Goal: Task Accomplishment & Management: Complete application form

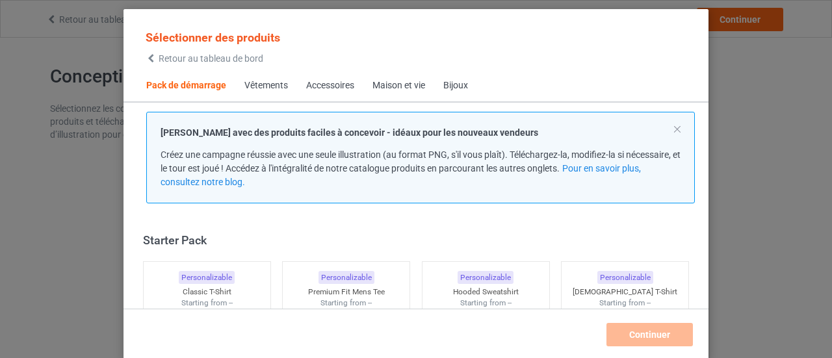
scroll to position [16, 0]
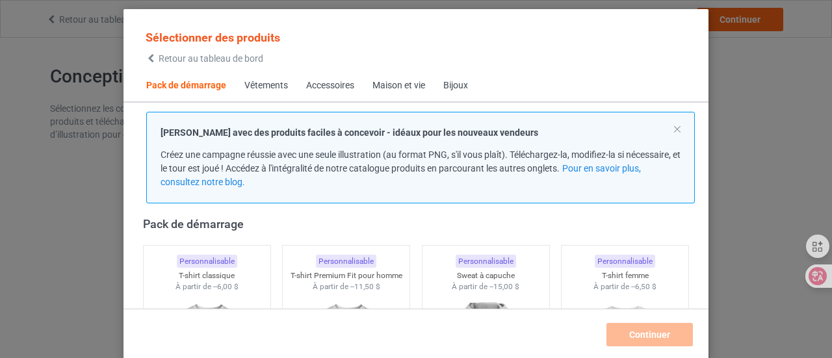
click at [255, 88] on font "Vêtements" at bounding box center [266, 85] width 44 height 10
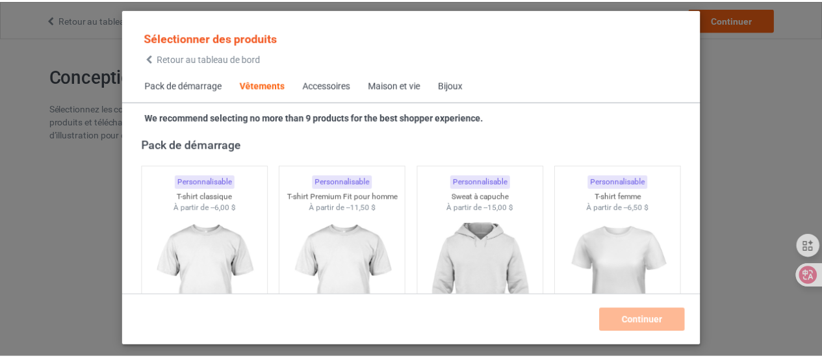
scroll to position [484, 0]
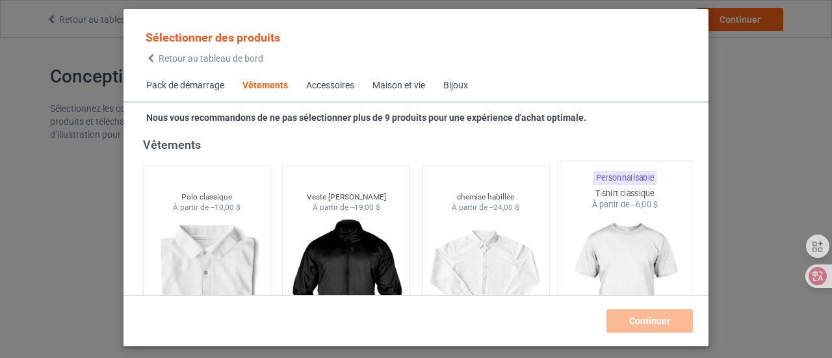
click at [617, 265] on img at bounding box center [625, 287] width 122 height 153
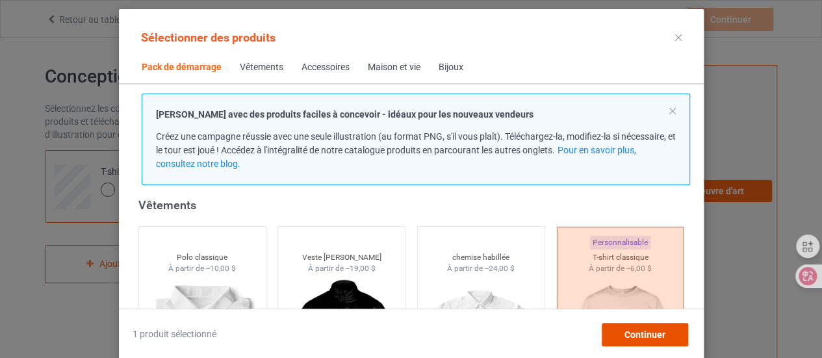
click at [626, 329] on font "Continuer" at bounding box center [644, 334] width 41 height 10
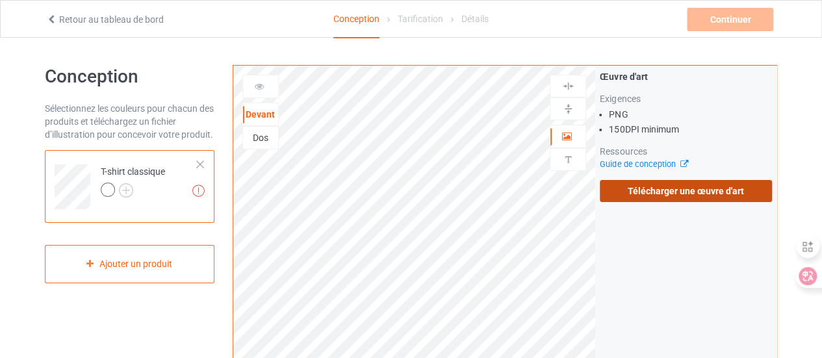
click at [691, 190] on font "Télécharger une œuvre d'art" at bounding box center [686, 191] width 116 height 10
click at [0, 0] on input "Télécharger une œuvre d'art" at bounding box center [0, 0] width 0 height 0
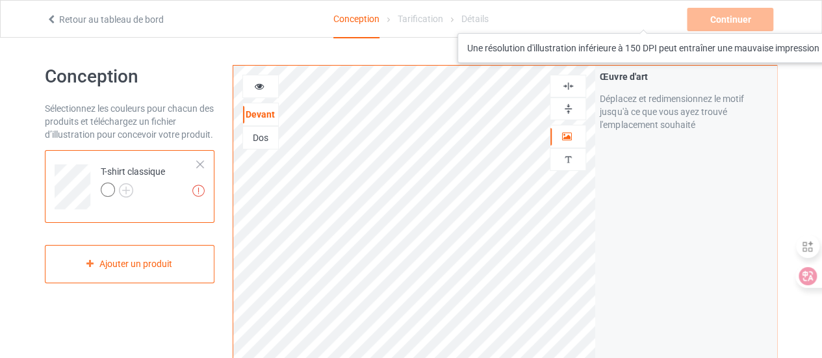
click at [727, 20] on div "Continuer Une résolution d'illustration inférieure à 150 DPI peut entraîner une…" at bounding box center [731, 19] width 89 height 23
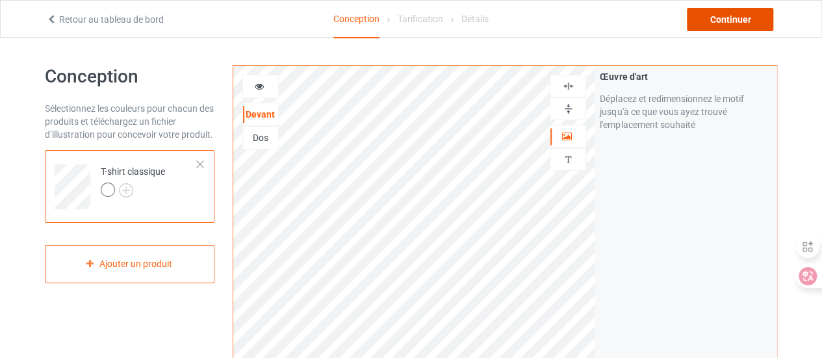
click at [726, 18] on font "Continuer" at bounding box center [730, 19] width 41 height 10
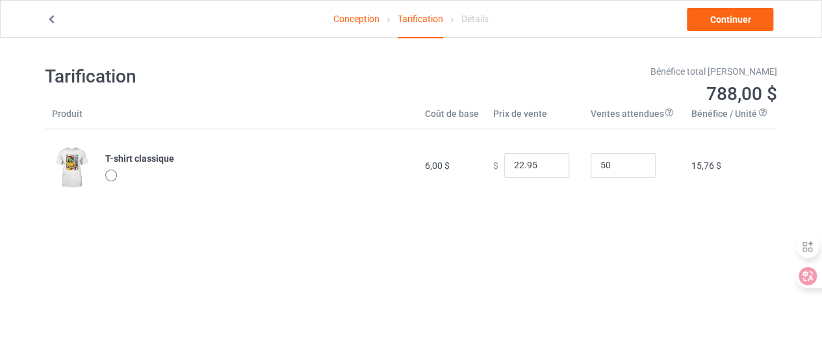
click at [110, 175] on div at bounding box center [111, 176] width 12 height 12
click at [550, 168] on input "21.95" at bounding box center [536, 165] width 65 height 25
click at [550, 168] on input "20.95" at bounding box center [536, 165] width 65 height 25
click at [550, 168] on input "19.95" at bounding box center [536, 165] width 65 height 25
click at [550, 168] on input "18.95" at bounding box center [536, 165] width 65 height 25
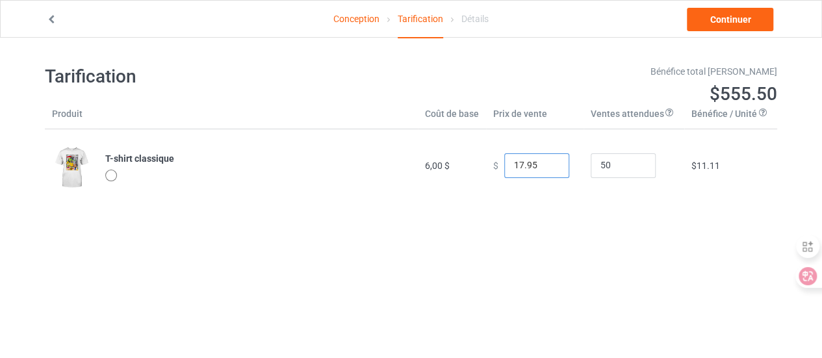
click at [550, 168] on input "17.95" at bounding box center [536, 165] width 65 height 25
click at [550, 168] on input "16.95" at bounding box center [536, 165] width 65 height 25
click at [550, 168] on input "15.95" at bounding box center [536, 165] width 65 height 25
click at [550, 168] on input "14.95" at bounding box center [536, 165] width 65 height 25
click at [550, 168] on input "13.95" at bounding box center [536, 165] width 65 height 25
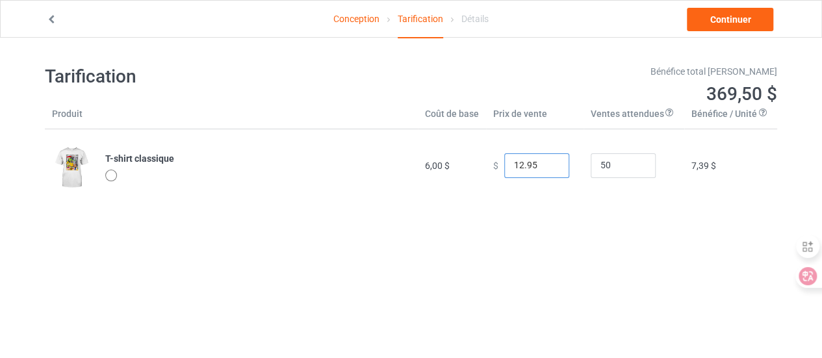
click at [550, 168] on input "12.95" at bounding box center [536, 165] width 65 height 25
click at [550, 168] on input "11.95" at bounding box center [536, 165] width 65 height 25
click at [550, 168] on input "10.95" at bounding box center [536, 165] width 65 height 25
type input "9.95"
click at [550, 168] on input "9.95" at bounding box center [536, 165] width 65 height 25
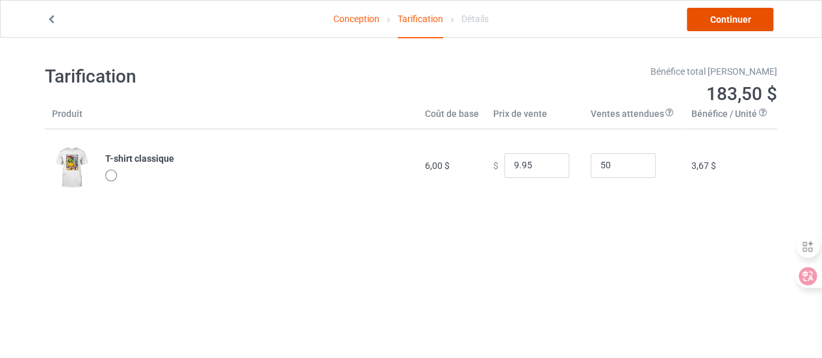
click at [723, 21] on font "Continuer" at bounding box center [730, 19] width 41 height 10
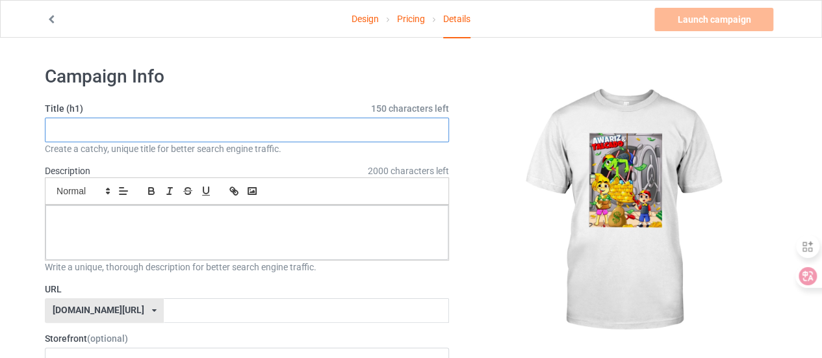
click at [50, 131] on input "text" at bounding box center [247, 130] width 404 height 25
type input "a"
type input "AWARIS & TALCADO"
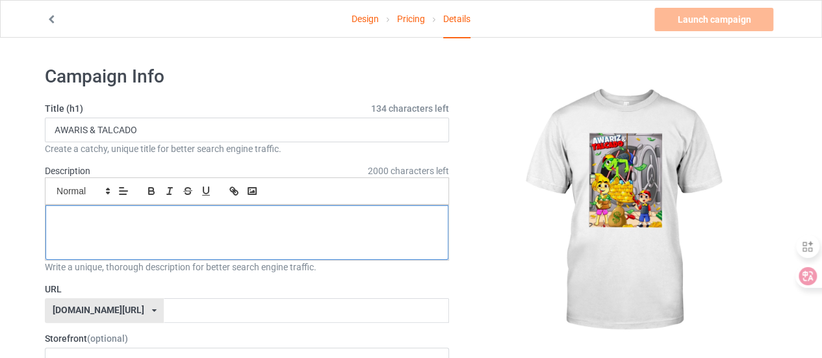
click at [105, 220] on p at bounding box center [247, 220] width 382 height 12
click at [97, 224] on div at bounding box center [246, 232] width 403 height 55
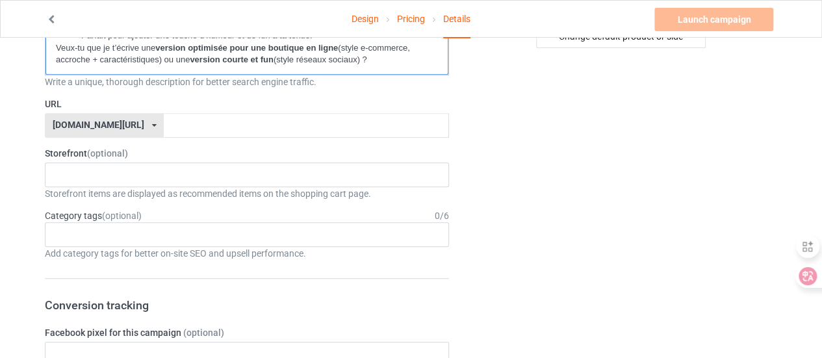
scroll to position [363, 0]
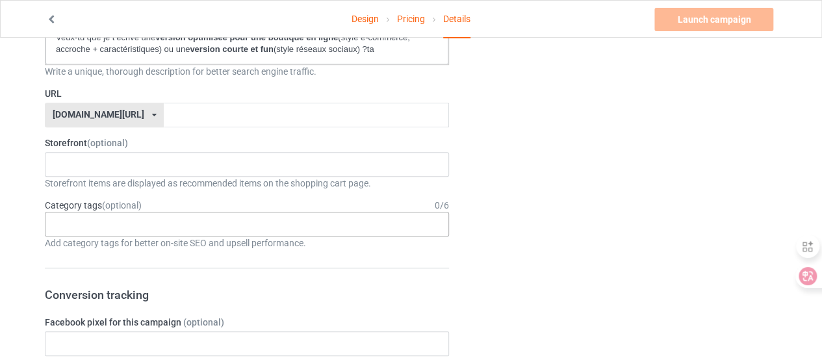
click at [64, 226] on input "text" at bounding box center [65, 223] width 20 height 11
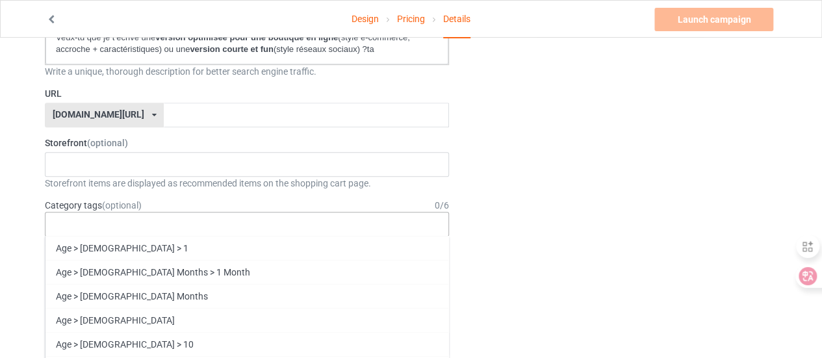
type input "t"
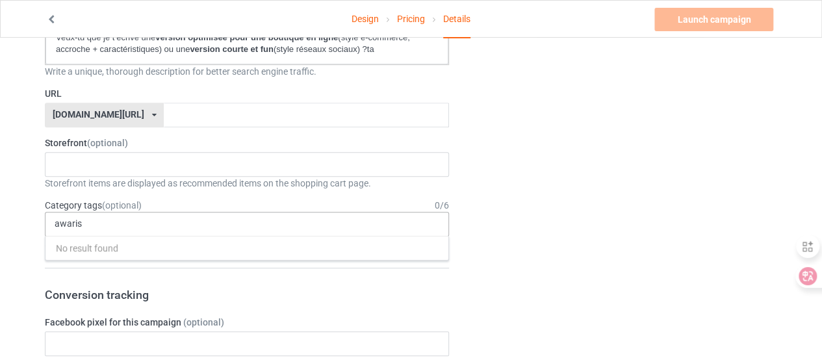
click at [53, 223] on div "awaris No result found 1 1 Month 1-12 Months 1-19 10 10 Month 100 10K Run 11 11…" at bounding box center [247, 224] width 404 height 25
click at [55, 224] on input "awaris" at bounding box center [76, 223] width 42 height 11
click at [86, 224] on input "awaris" at bounding box center [76, 223] width 42 height 11
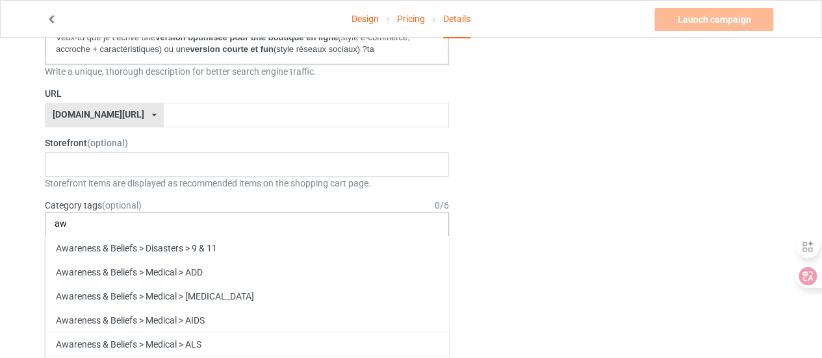
type input "a"
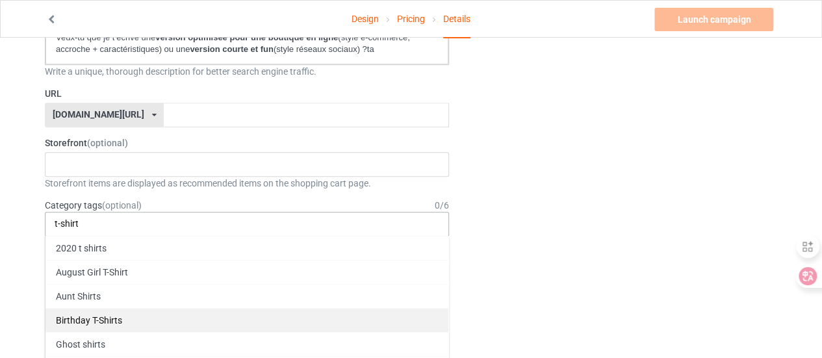
type input "t-shirt"
click at [74, 315] on div "Birthday T-Shirts" at bounding box center [246, 320] width 403 height 24
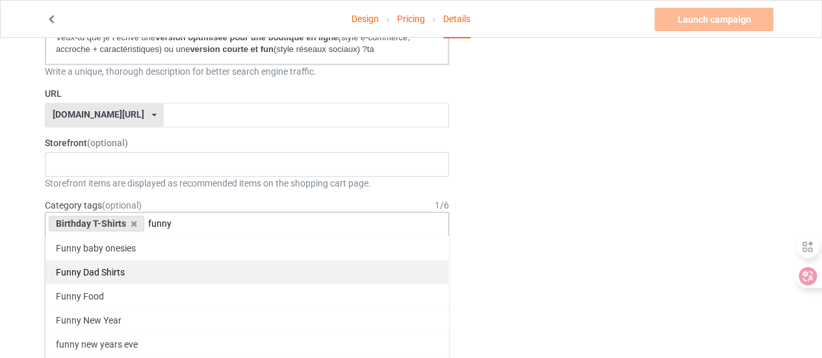
type input "funny"
click at [108, 266] on div "Funny Dad Shirts" at bounding box center [246, 272] width 403 height 24
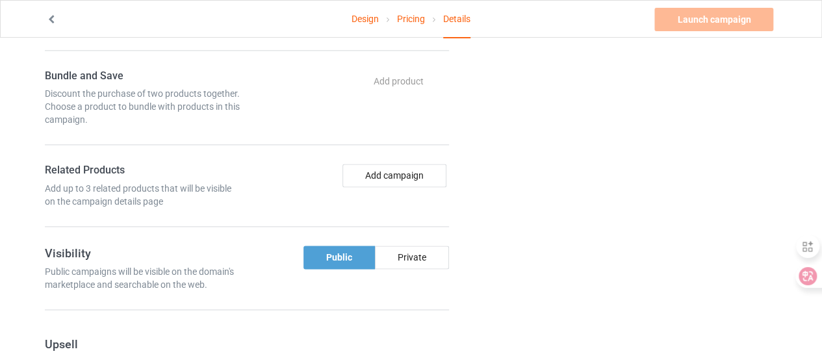
scroll to position [833, 0]
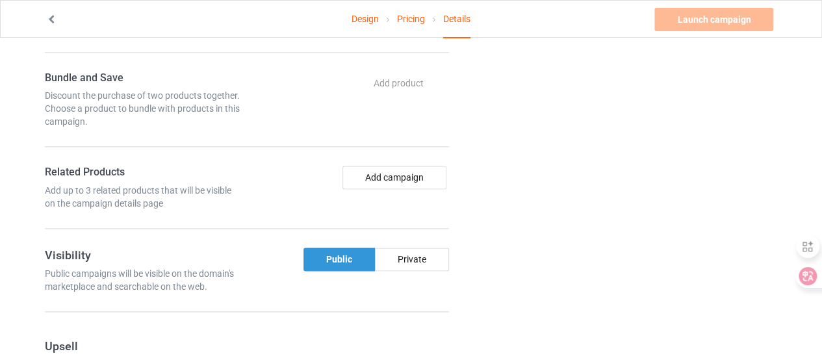
click at [335, 251] on div "Public" at bounding box center [338, 259] width 71 height 23
click at [335, 255] on div "Public" at bounding box center [338, 259] width 71 height 23
click at [339, 254] on div "Public" at bounding box center [338, 259] width 71 height 23
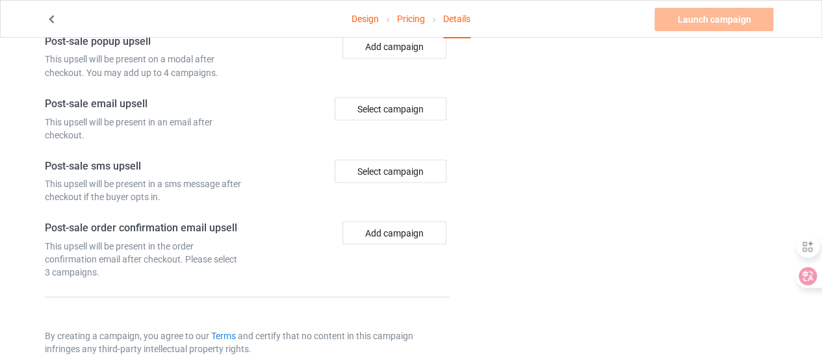
scroll to position [1187, 0]
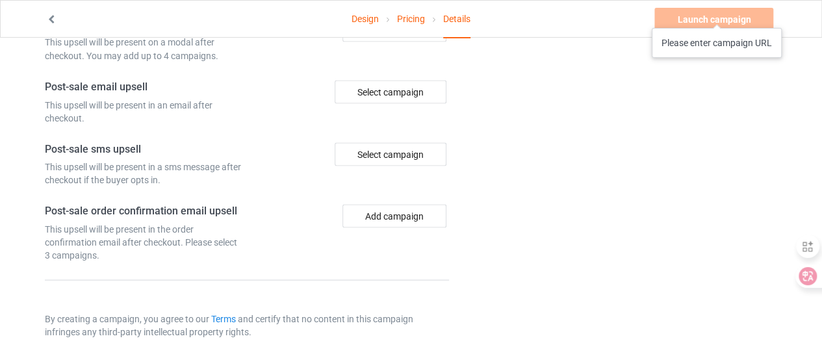
click at [717, 15] on div "Launch campaign Please enter campaign URL" at bounding box center [715, 19] width 122 height 23
click at [707, 15] on div "Launch campaign Please enter campaign URL" at bounding box center [715, 19] width 122 height 23
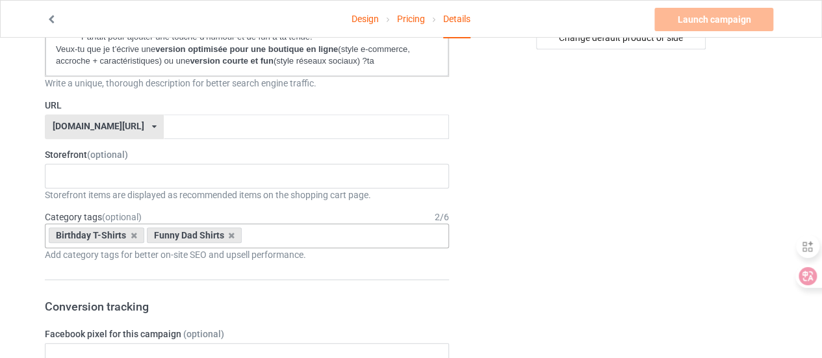
scroll to position [346, 0]
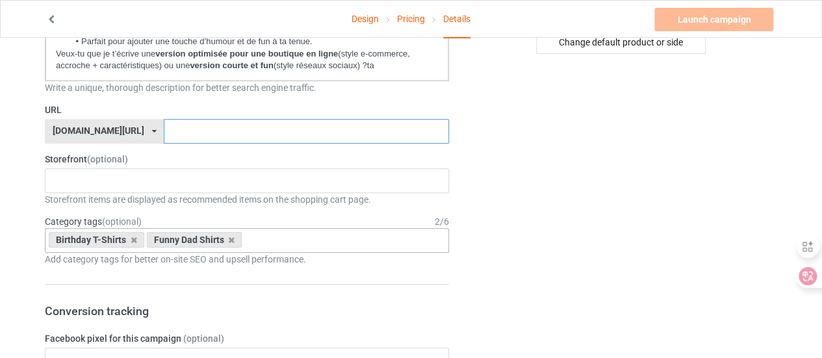
click at [164, 131] on input "text" at bounding box center [306, 131] width 285 height 25
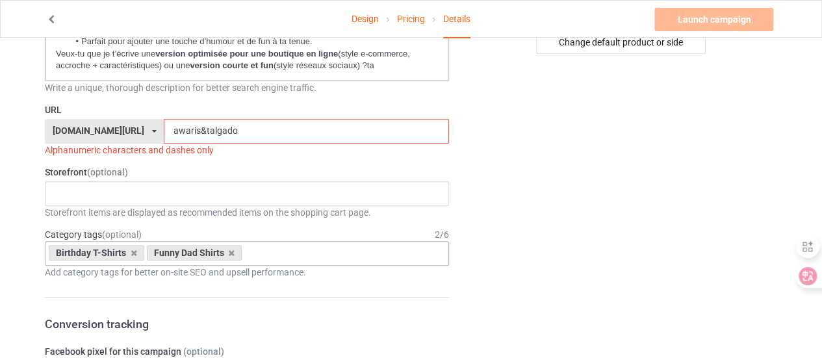
click at [168, 129] on input "awaris&talgado" at bounding box center [306, 131] width 285 height 25
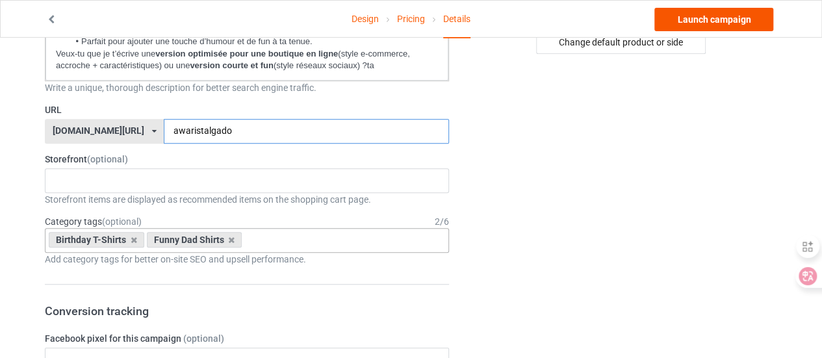
type input "awaristalgado"
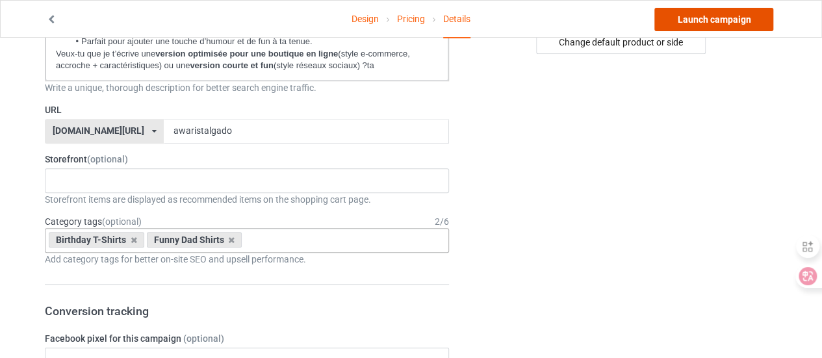
click at [716, 21] on link "Launch campaign" at bounding box center [713, 19] width 119 height 23
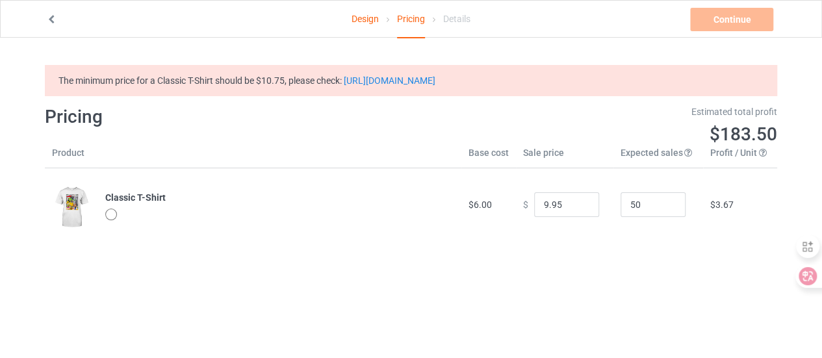
click at [716, 21] on div "Continue Check minimum retail sale prices" at bounding box center [733, 19] width 86 height 23
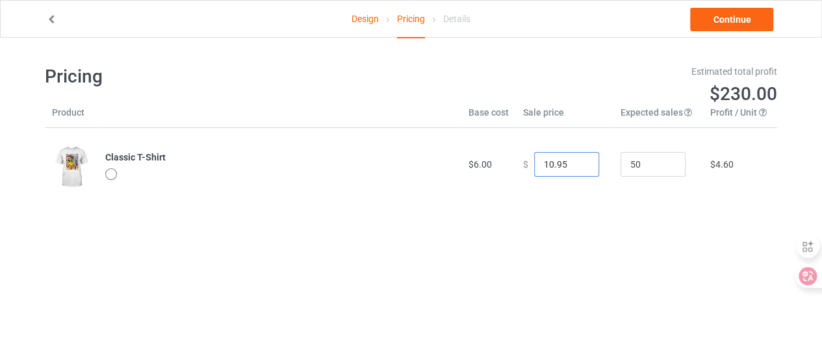
type input "10.95"
click at [576, 177] on input "10.95" at bounding box center [566, 164] width 65 height 25
click at [733, 18] on link "Continue" at bounding box center [731, 19] width 83 height 23
